Goal: Task Accomplishment & Management: Use online tool/utility

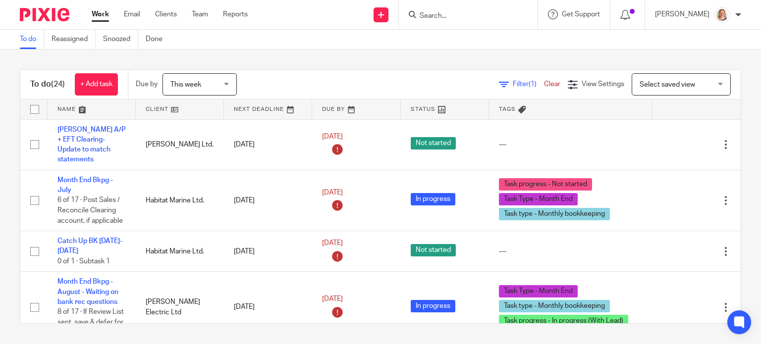
click at [85, 104] on link at bounding box center [92, 110] width 88 height 20
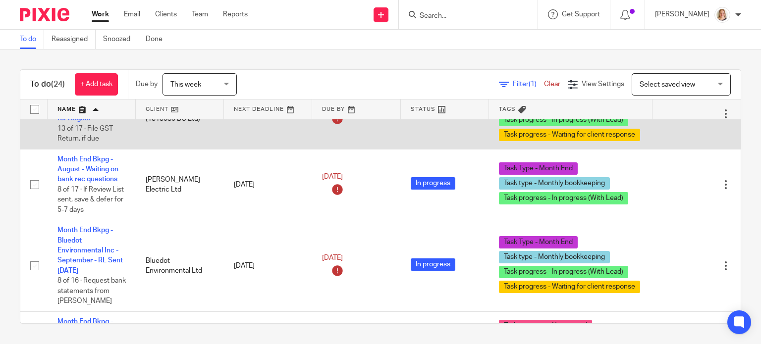
scroll to position [693, 0]
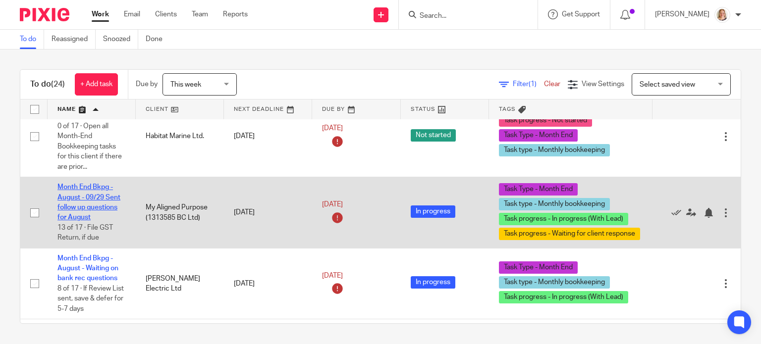
click at [85, 201] on link "Month End Bkpg - August - 09/29 Sent follow up questions for August" at bounding box center [88, 202] width 63 height 37
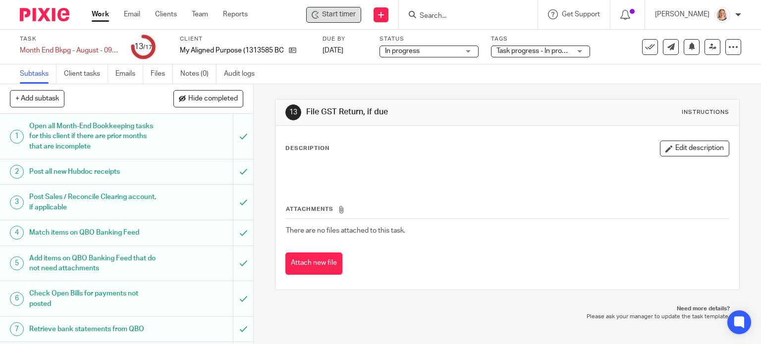
click at [332, 13] on span "Start timer" at bounding box center [339, 14] width 34 height 10
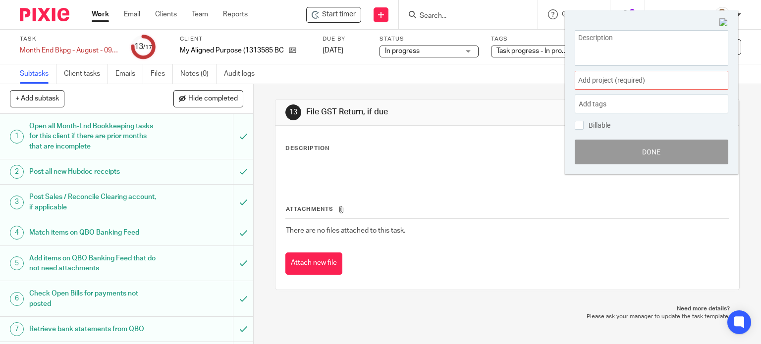
click at [607, 76] on span "Add project (required) :" at bounding box center [640, 80] width 125 height 10
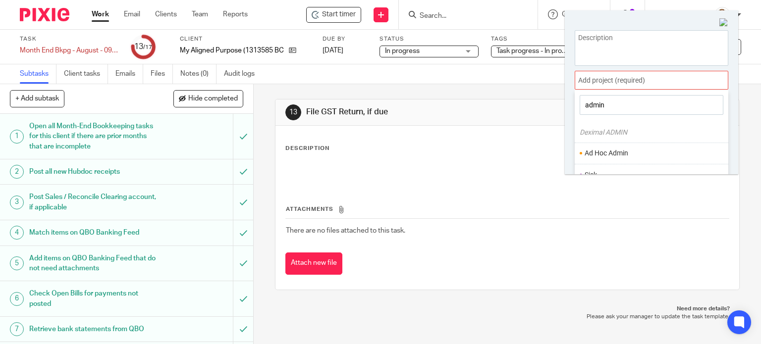
type input "admin"
click at [630, 148] on li "Ad Hoc Admin" at bounding box center [648, 153] width 129 height 10
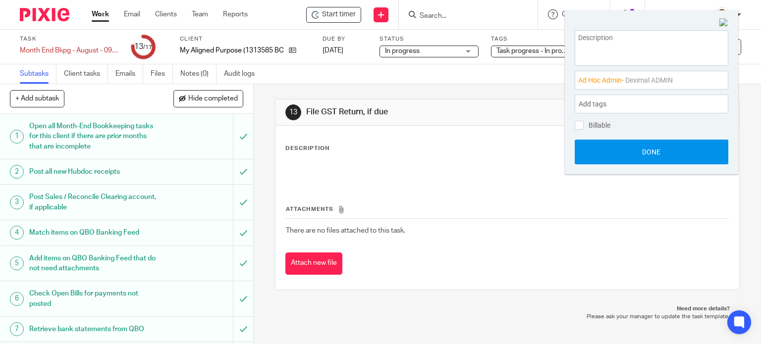
click at [638, 152] on button "Done" at bounding box center [651, 152] width 154 height 25
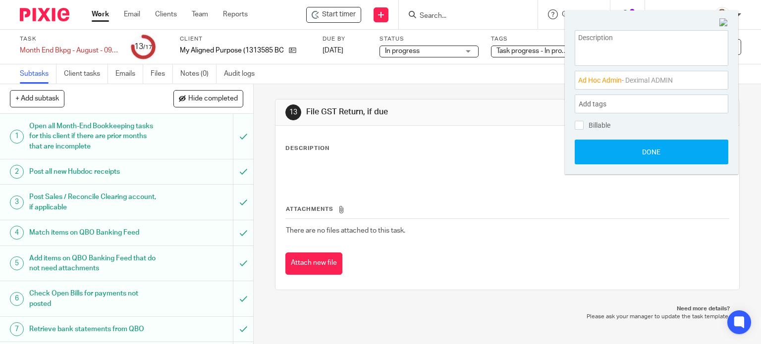
click at [721, 23] on img at bounding box center [723, 22] width 9 height 9
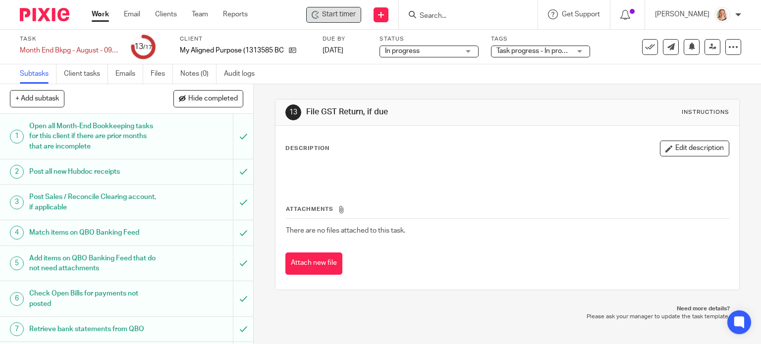
click at [336, 12] on span "Start timer" at bounding box center [339, 14] width 34 height 10
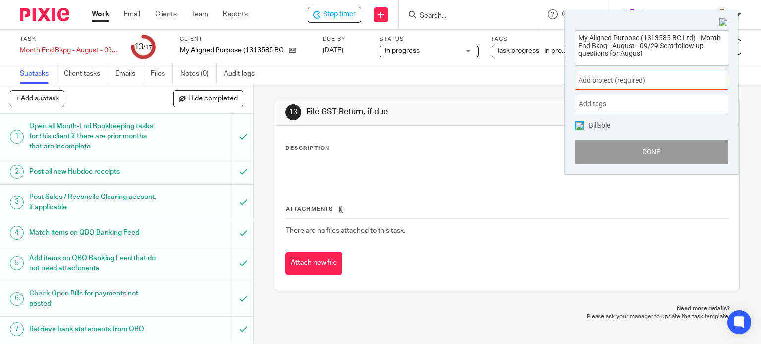
click at [605, 81] on span "Add project (required) :" at bounding box center [640, 80] width 125 height 10
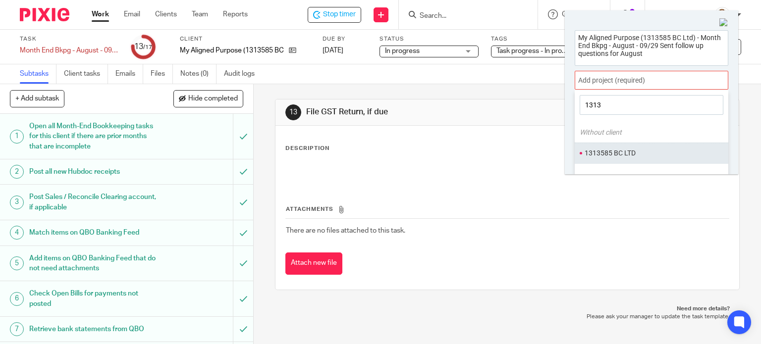
type input "1313"
click at [619, 148] on li "1313585 BC LTD" at bounding box center [648, 153] width 129 height 10
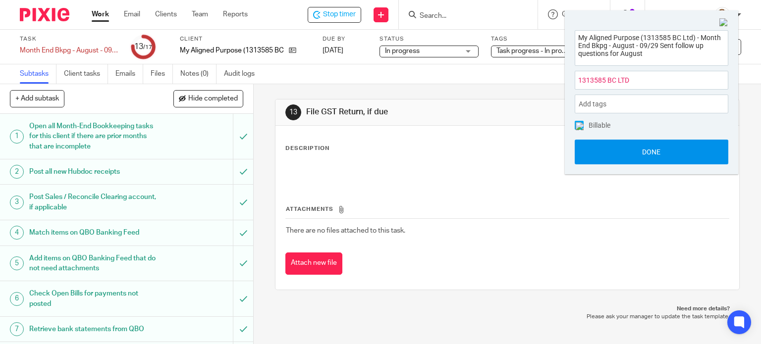
click at [629, 154] on button "Done" at bounding box center [651, 152] width 154 height 25
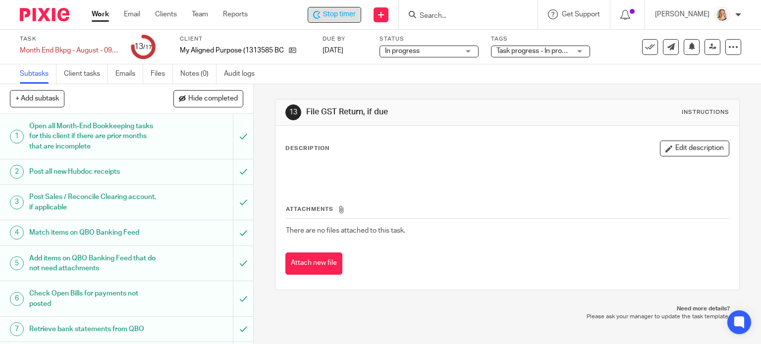
click at [343, 15] on span "Stop timer" at bounding box center [339, 14] width 33 height 10
click at [331, 9] on span "Start timer" at bounding box center [339, 14] width 34 height 10
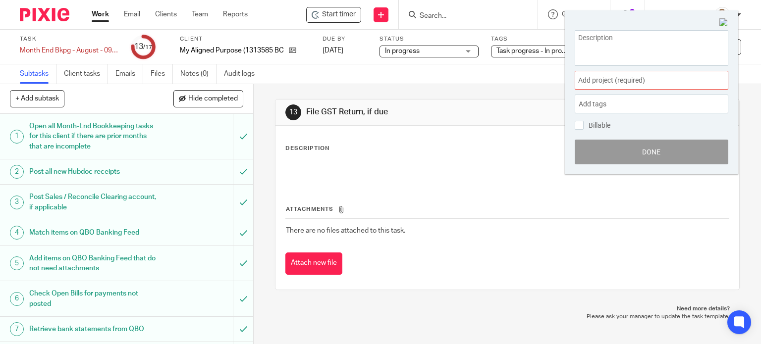
click at [606, 78] on span "Add project (required) :" at bounding box center [640, 80] width 125 height 10
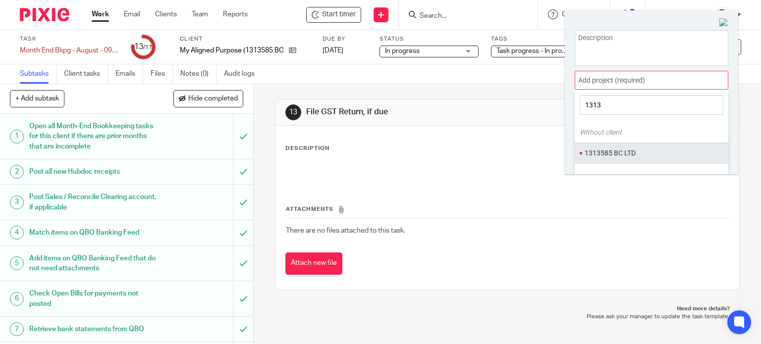
type input "1313"
click at [626, 150] on li "1313585 BC LTD" at bounding box center [648, 153] width 129 height 10
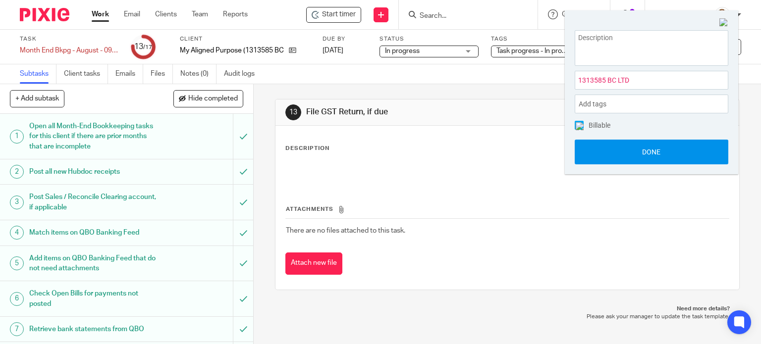
click at [638, 147] on button "Done" at bounding box center [651, 152] width 154 height 25
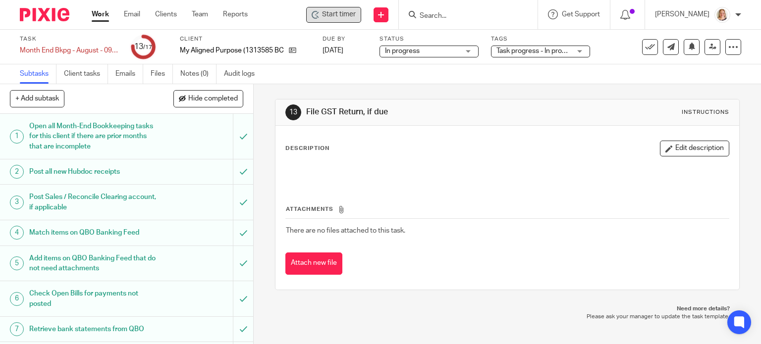
click at [343, 15] on span "Start timer" at bounding box center [339, 14] width 34 height 10
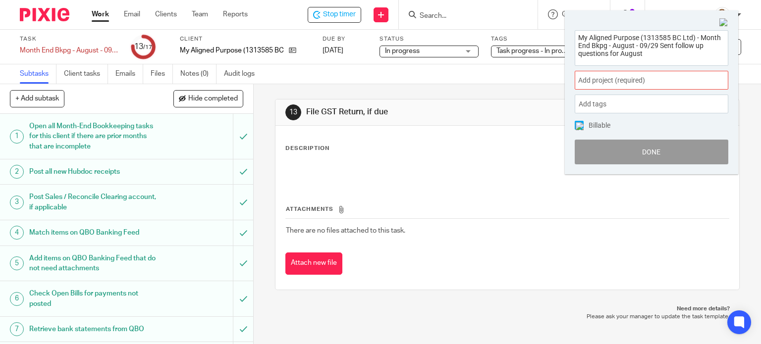
click at [593, 77] on span "Add project (required) :" at bounding box center [640, 80] width 125 height 10
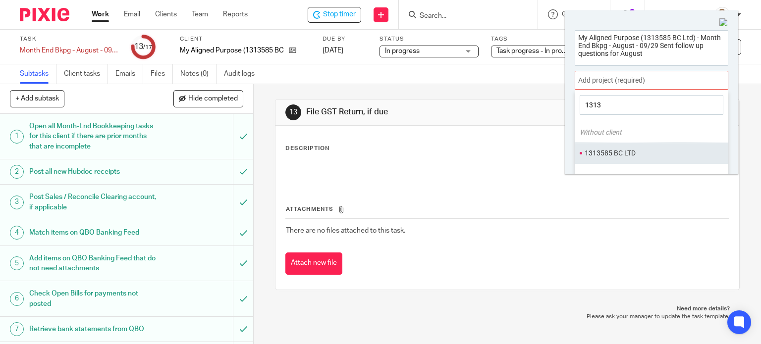
type input "1313"
click at [617, 146] on ul "1313585 BC LTD" at bounding box center [651, 153] width 154 height 21
click at [599, 151] on li "1313585 BC LTD" at bounding box center [648, 153] width 129 height 10
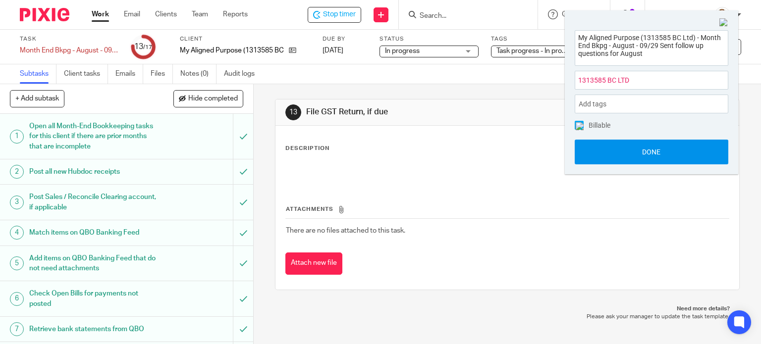
click at [641, 146] on button "Done" at bounding box center [651, 152] width 154 height 25
